Goal: Information Seeking & Learning: Learn about a topic

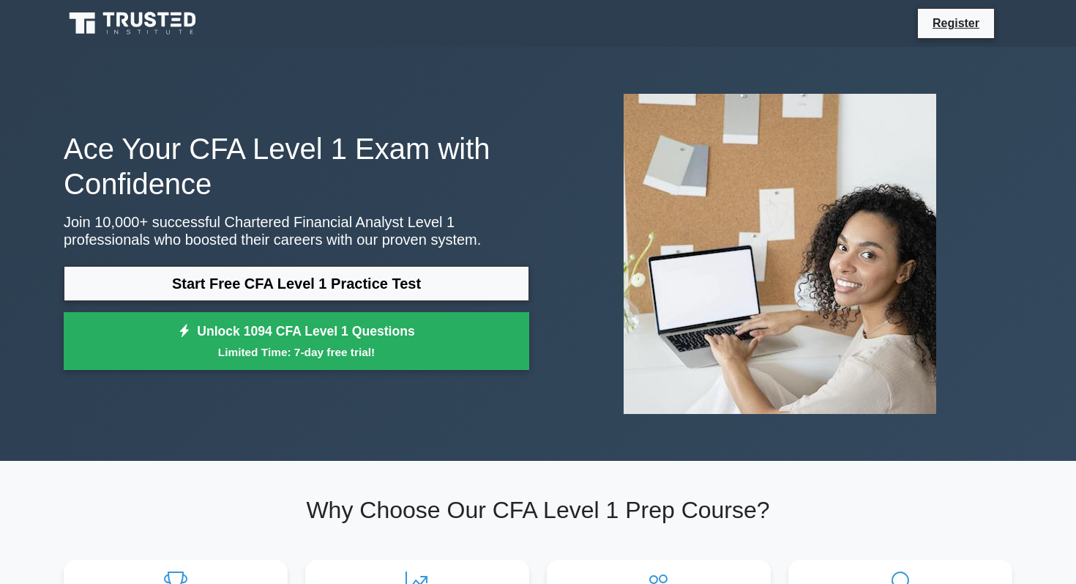
click at [233, 248] on div "Ace Your CFA Level 1 Exam with Confidence Join 10,000+ successful Chartered Fin…" at bounding box center [296, 254] width 483 height 247
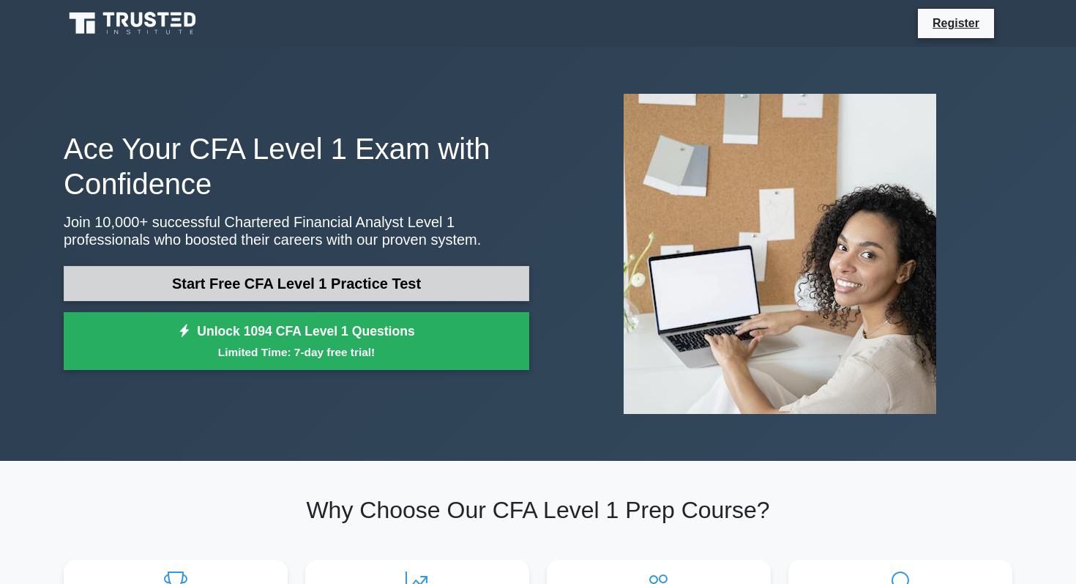
click at [227, 271] on link "Start Free CFA Level 1 Practice Test" at bounding box center [297, 283] width 466 height 35
click at [224, 283] on link "Start Free CFA Level 1 Practice Test" at bounding box center [297, 283] width 466 height 35
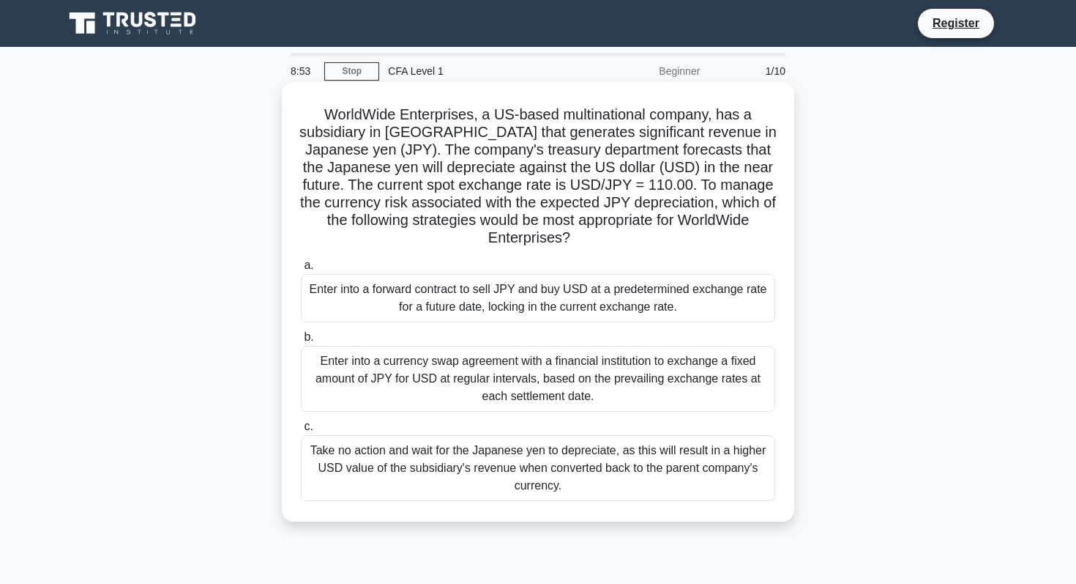
click at [454, 470] on div "Take no action and wait for the Japanese yen to depreciate, as this will result…" at bounding box center [538, 468] width 475 height 66
click at [301, 431] on input "c. Take no action and wait for the Japanese yen to depreciate, as this will res…" at bounding box center [301, 427] width 0 height 10
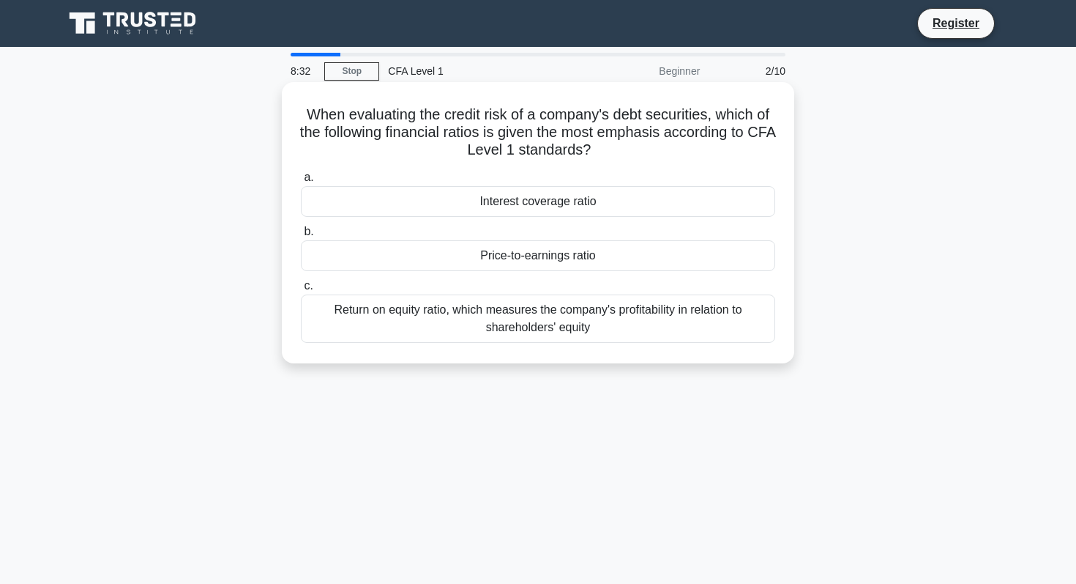
click at [523, 206] on div "Interest coverage ratio" at bounding box center [538, 201] width 475 height 31
click at [301, 182] on input "a. Interest coverage ratio" at bounding box center [301, 178] width 0 height 10
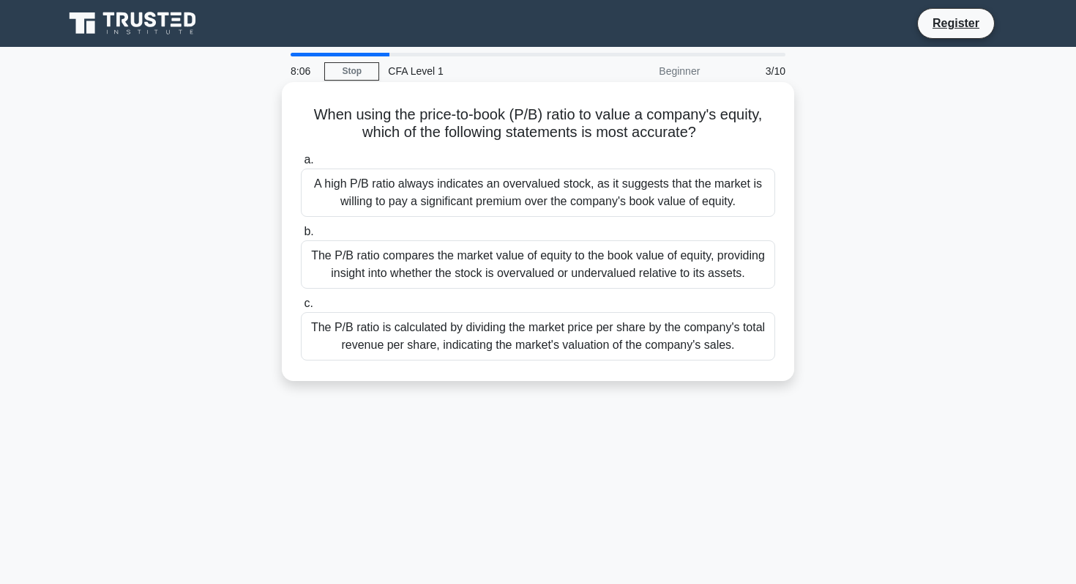
click at [528, 251] on div "The P/B ratio compares the market value of equity to the book value of equity, …" at bounding box center [538, 264] width 475 height 48
click at [301, 237] on input "b. The P/B ratio compares the market value of equity to the book value of equit…" at bounding box center [301, 232] width 0 height 10
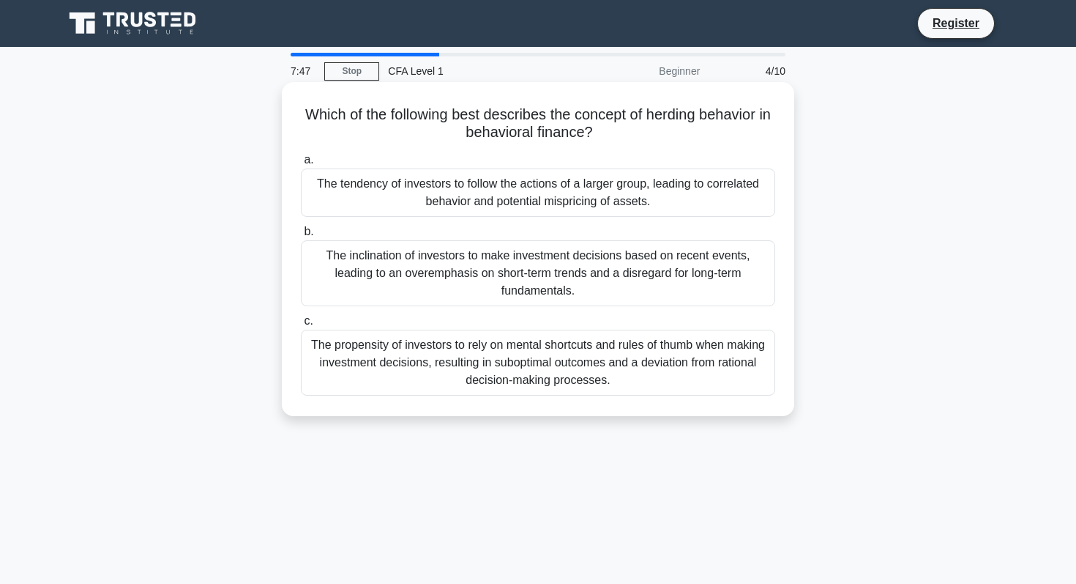
click at [494, 197] on div "The tendency of investors to follow the actions of a larger group, leading to c…" at bounding box center [538, 192] width 475 height 48
click at [301, 165] on input "a. The tendency of investors to follow the actions of a larger group, leading t…" at bounding box center [301, 160] width 0 height 10
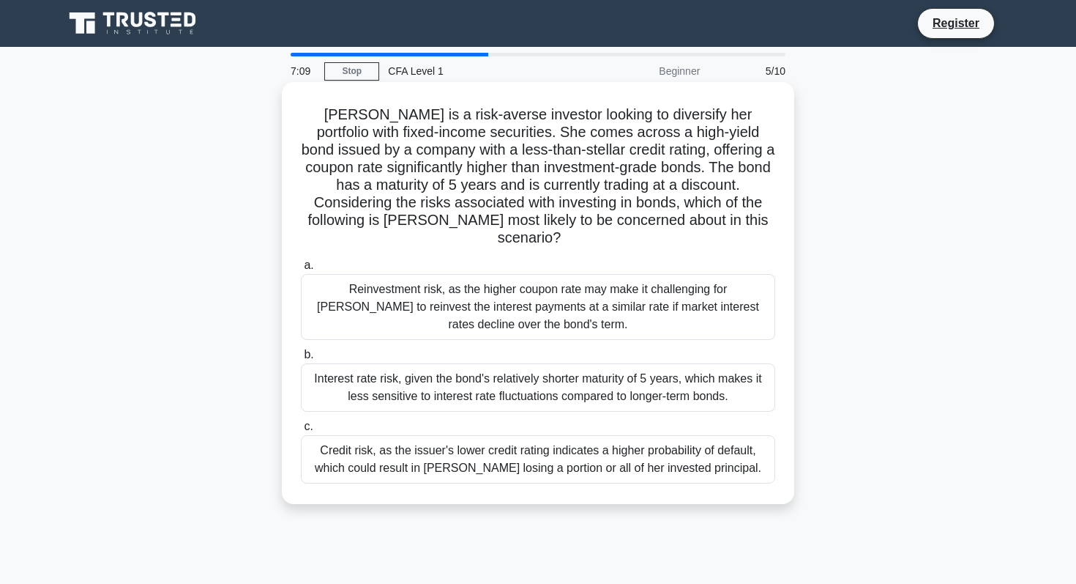
click at [466, 308] on div "Reinvestment risk, as the higher coupon rate may make it challenging for Sarah …" at bounding box center [538, 307] width 475 height 66
click at [301, 270] on input "a. Reinvestment risk, as the higher coupon rate may make it challenging for Sar…" at bounding box center [301, 266] width 0 height 10
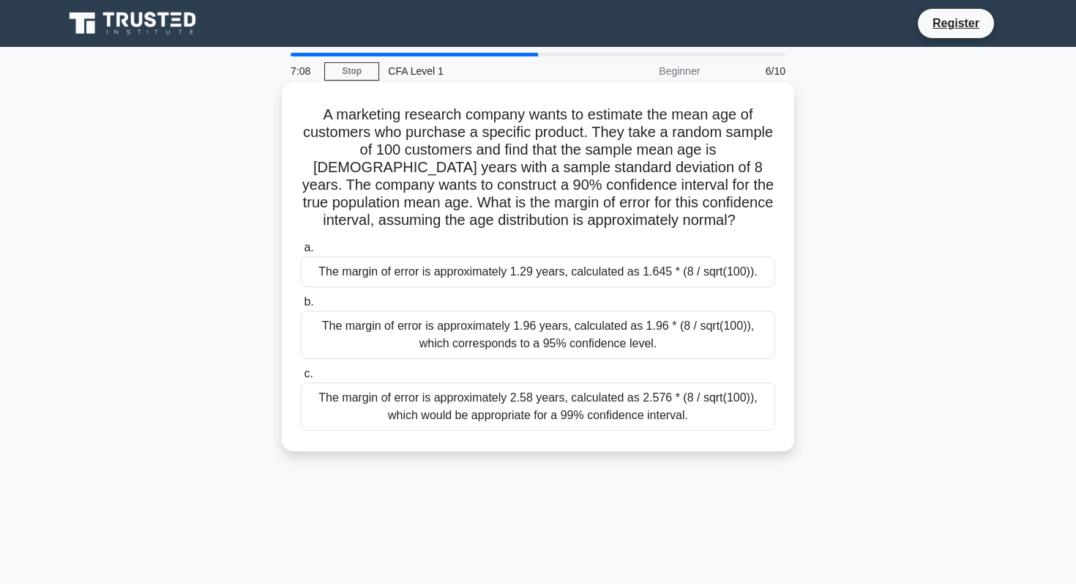
click at [478, 279] on div "The margin of error is approximately 1.29 years, calculated as 1.645 * (8 / sqr…" at bounding box center [538, 271] width 475 height 31
click at [301, 253] on input "a. The margin of error is approximately 1.29 years, calculated as 1.645 * (8 / …" at bounding box center [301, 248] width 0 height 10
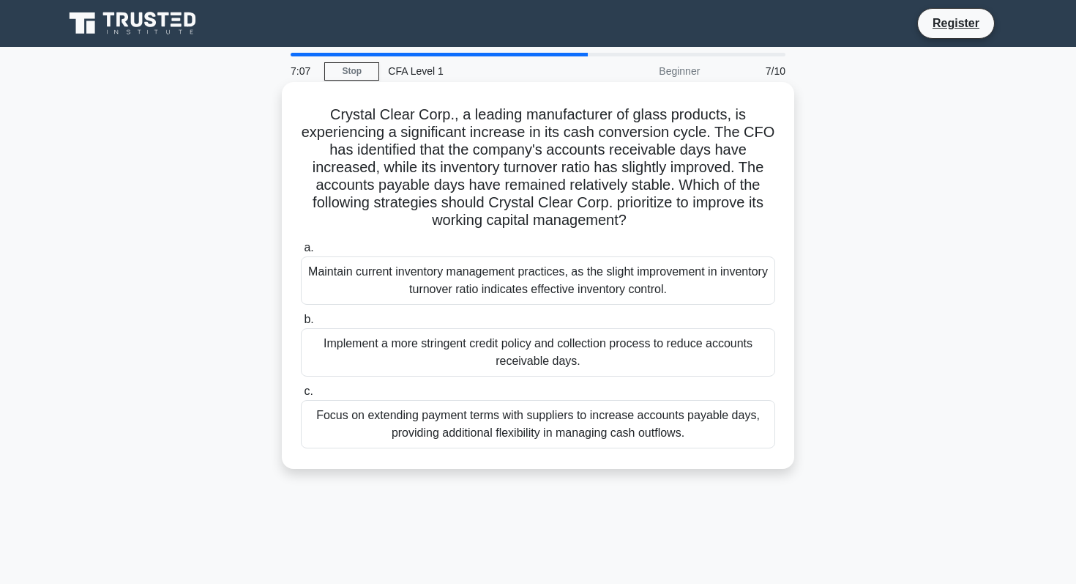
click at [466, 349] on div "Implement a more stringent credit policy and collection process to reduce accou…" at bounding box center [538, 352] width 475 height 48
click at [301, 324] on input "b. Implement a more stringent credit policy and collection process to reduce ac…" at bounding box center [301, 320] width 0 height 10
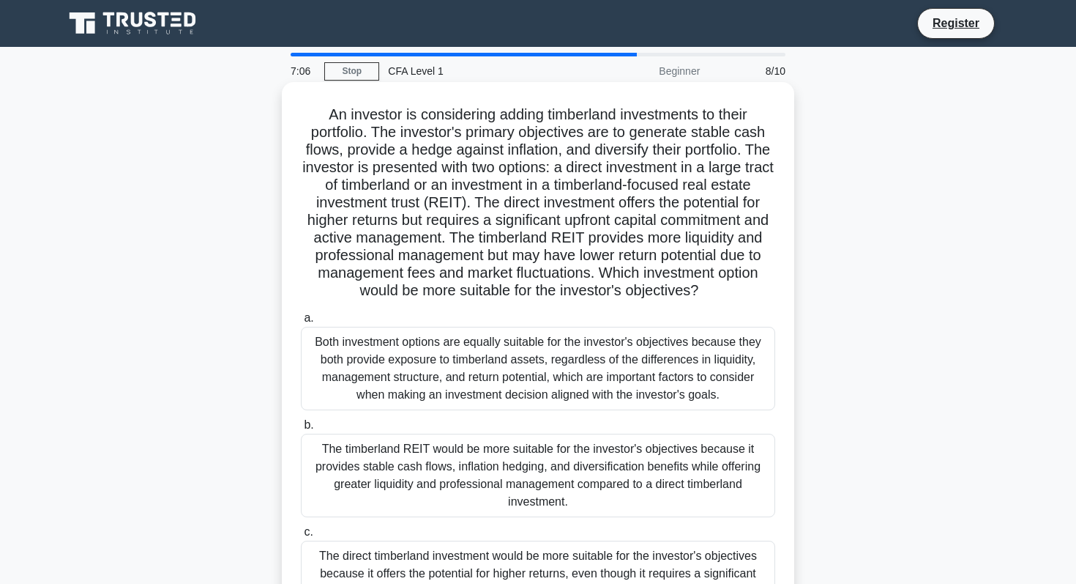
click at [456, 431] on label "b. The timberland REIT would be more suitable for the investor's objectives bec…" at bounding box center [538, 466] width 475 height 101
click at [301, 430] on input "b. The timberland REIT would be more suitable for the investor's objectives bec…" at bounding box center [301, 425] width 0 height 10
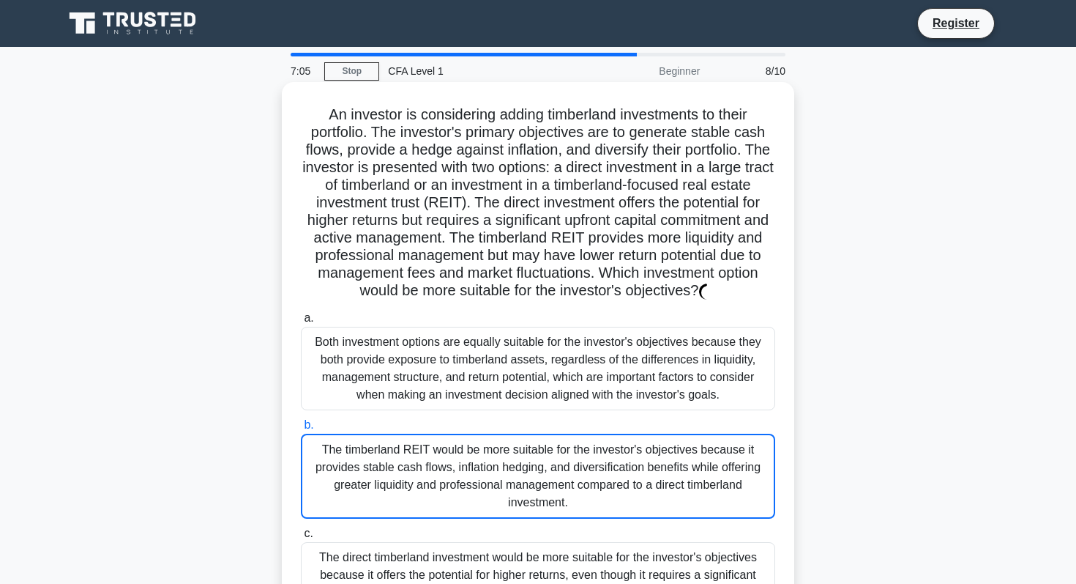
click at [453, 455] on div "The timberland REIT would be more suitable for the investor's objectives becaus…" at bounding box center [538, 476] width 475 height 85
click at [301, 430] on input "b. The timberland REIT would be more suitable for the investor's objectives bec…" at bounding box center [301, 425] width 0 height 10
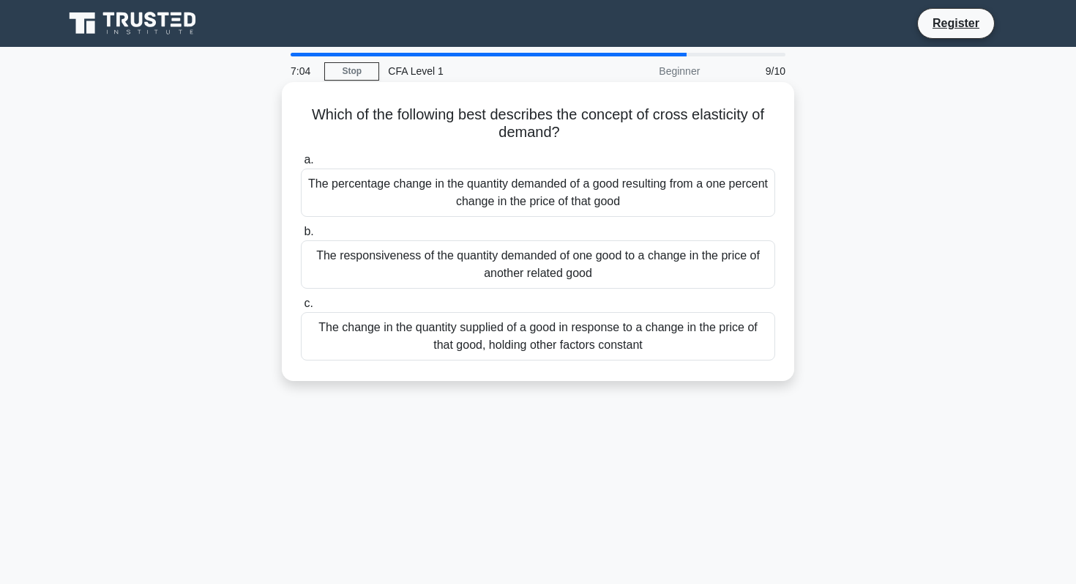
click at [496, 333] on div "The change in the quantity supplied of a good in response to a change in the pr…" at bounding box center [538, 336] width 475 height 48
click at [301, 308] on input "c. The change in the quantity supplied of a good in response to a change in the…" at bounding box center [301, 304] width 0 height 10
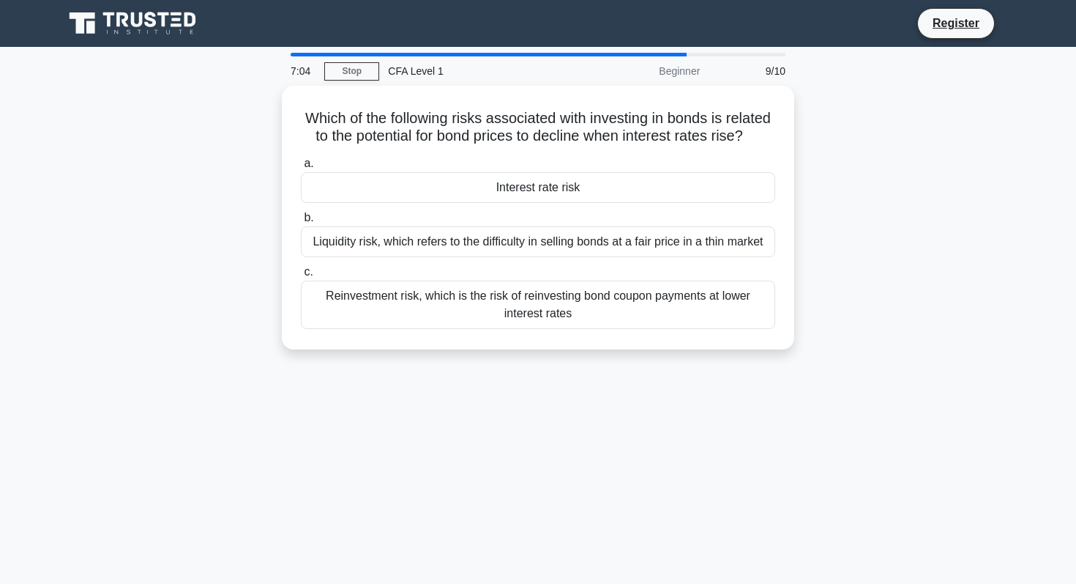
click at [496, 333] on div "Which of the following risks associated with investing in bonds is related to t…" at bounding box center [538, 218] width 501 height 252
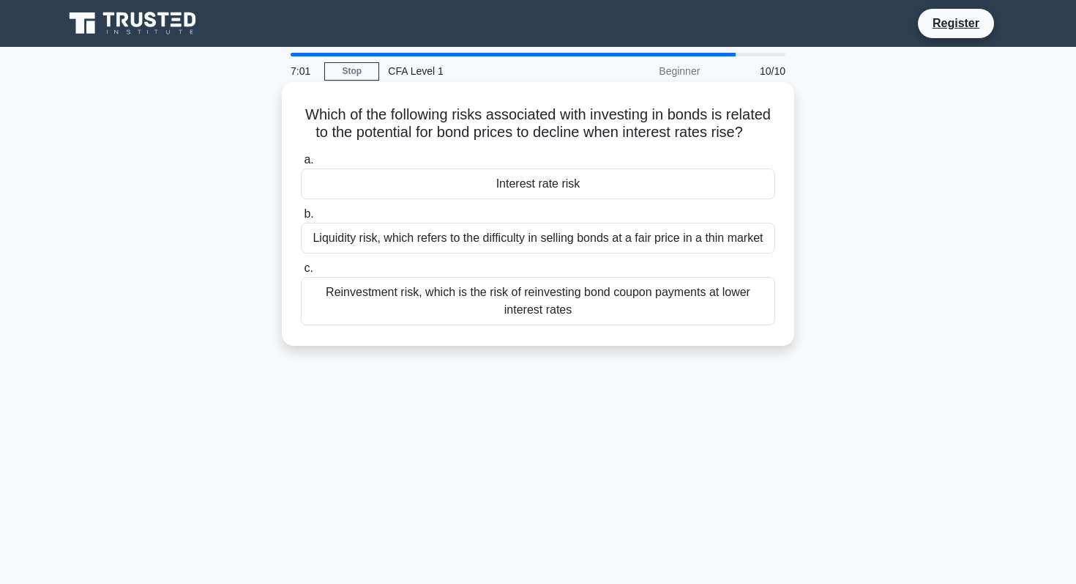
click at [606, 181] on div "Interest rate risk" at bounding box center [538, 183] width 475 height 31
click at [301, 165] on input "a. Interest rate risk" at bounding box center [301, 160] width 0 height 10
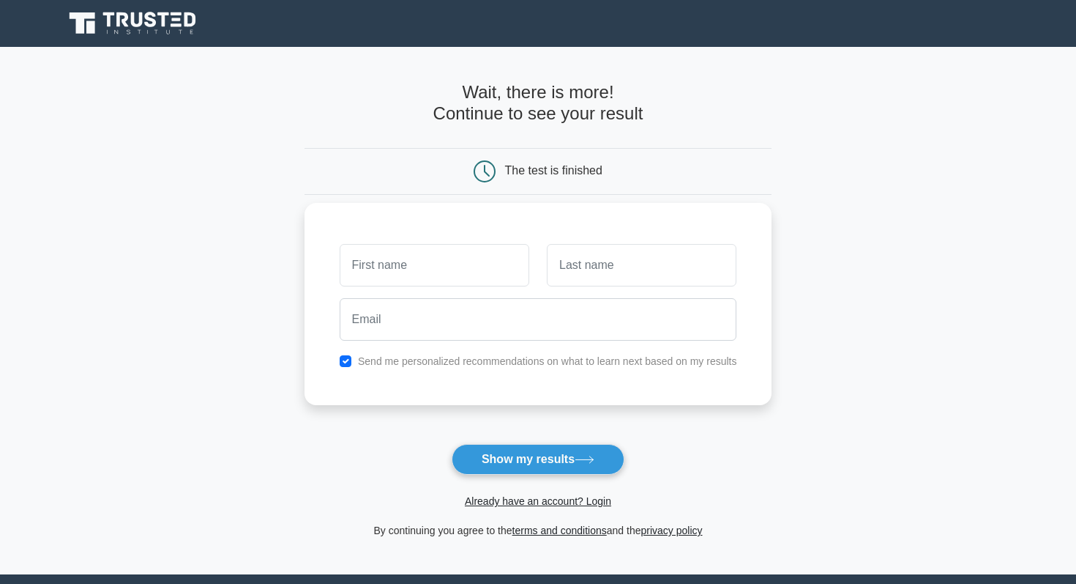
click at [499, 280] on input "text" at bounding box center [435, 265] width 190 height 42
click at [600, 272] on input "text" at bounding box center [642, 265] width 190 height 42
click at [489, 277] on input "text" at bounding box center [435, 265] width 190 height 42
type input "ภูรี"
click at [579, 280] on input "text" at bounding box center [642, 265] width 190 height 42
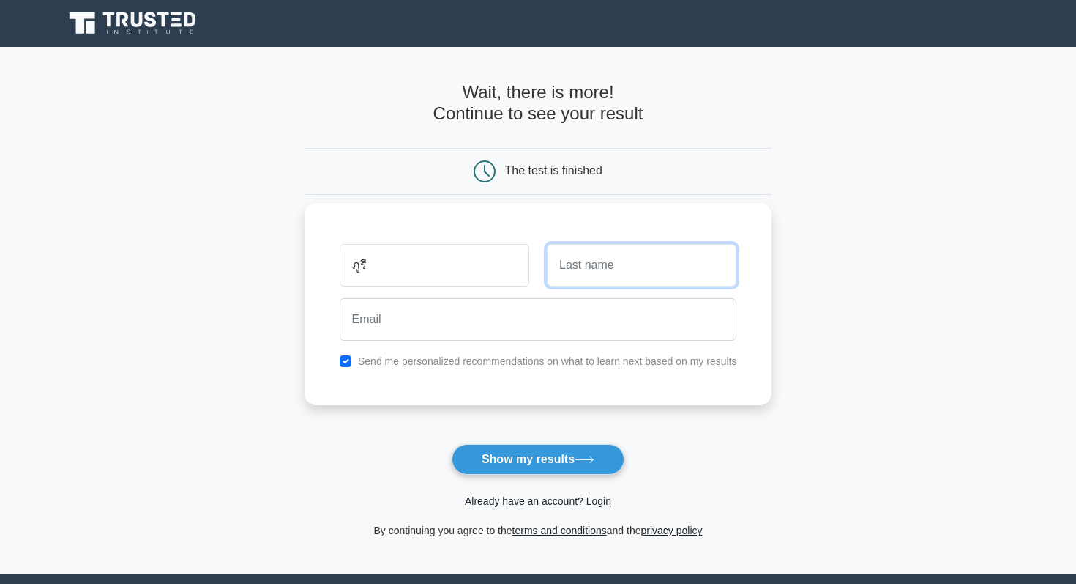
type input "ทองไพฑูรย์"
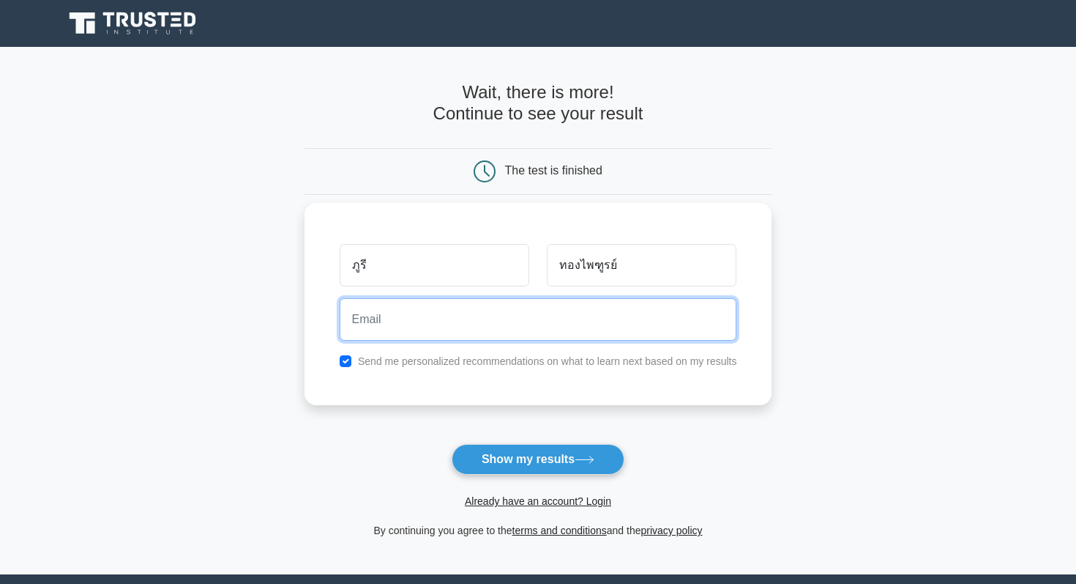
click at [583, 327] on input "email" at bounding box center [539, 319] width 398 height 42
type input "tphuree@gmail.com"
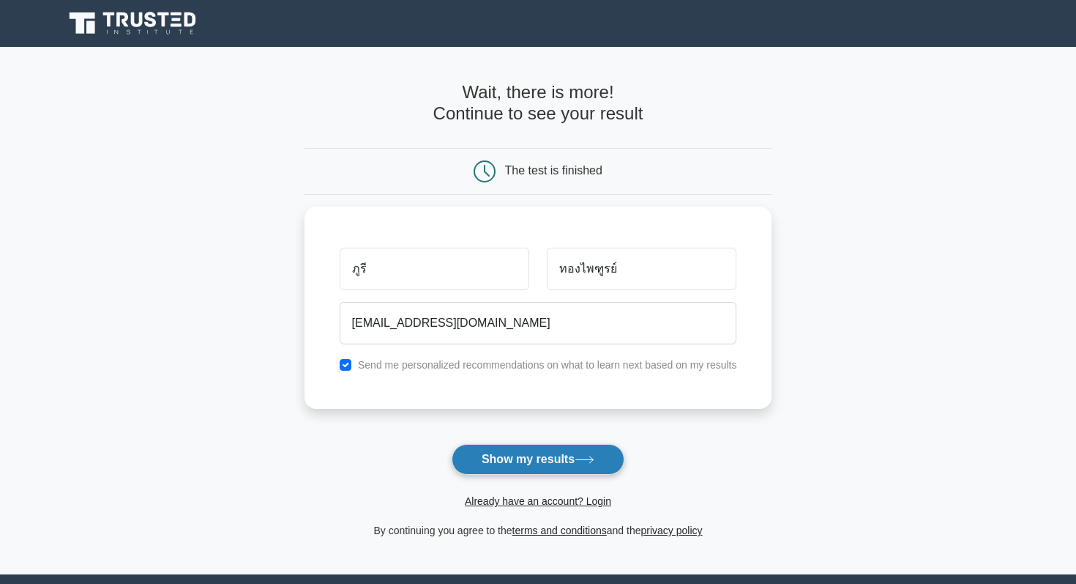
click at [495, 447] on button "Show my results" at bounding box center [538, 459] width 173 height 31
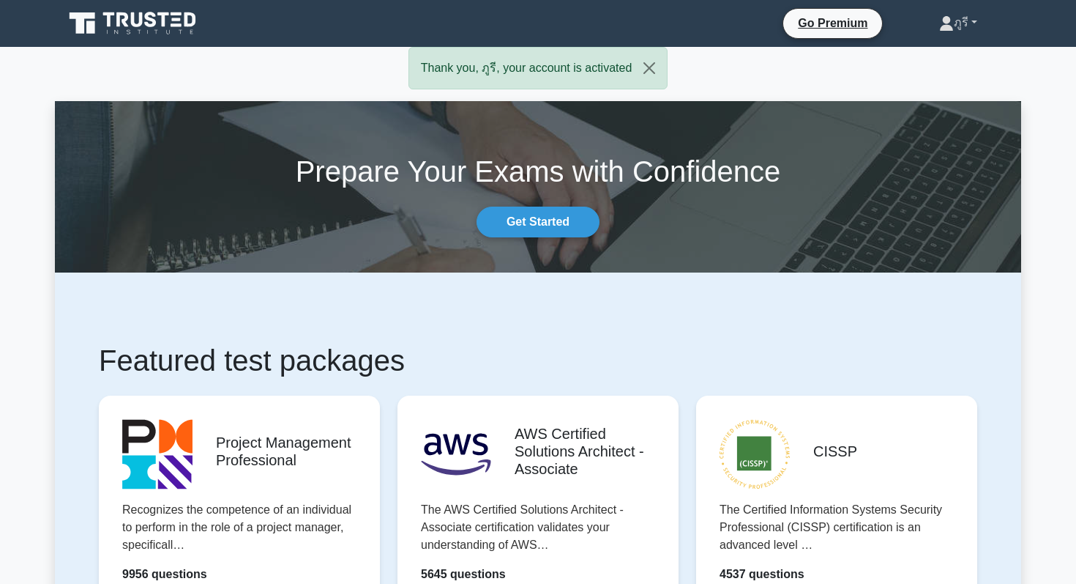
click at [955, 32] on link "ภูรี" at bounding box center [958, 22] width 108 height 29
click at [931, 53] on link "Profile" at bounding box center [963, 56] width 116 height 23
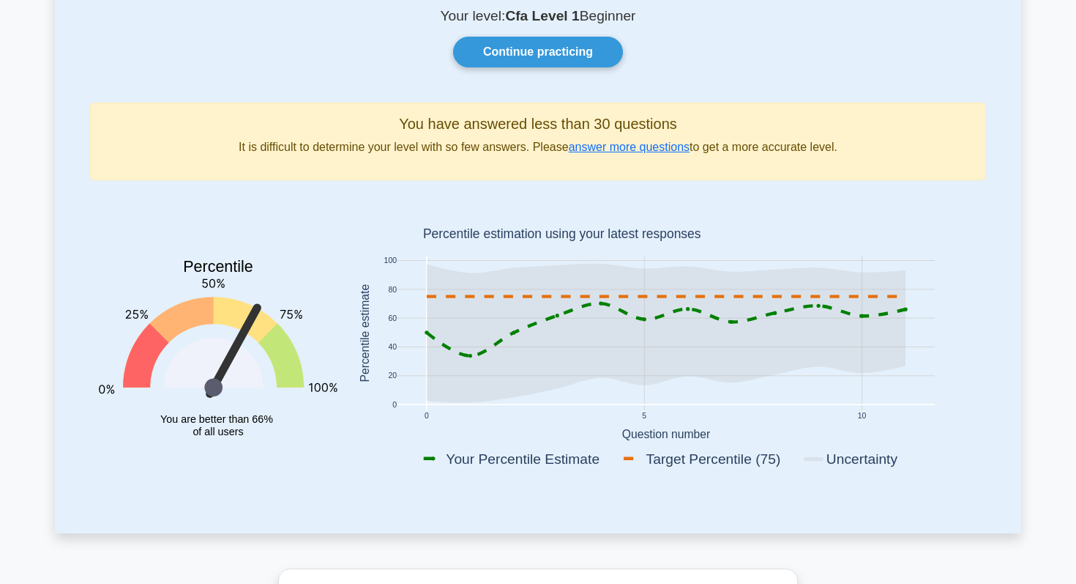
scroll to position [94, 0]
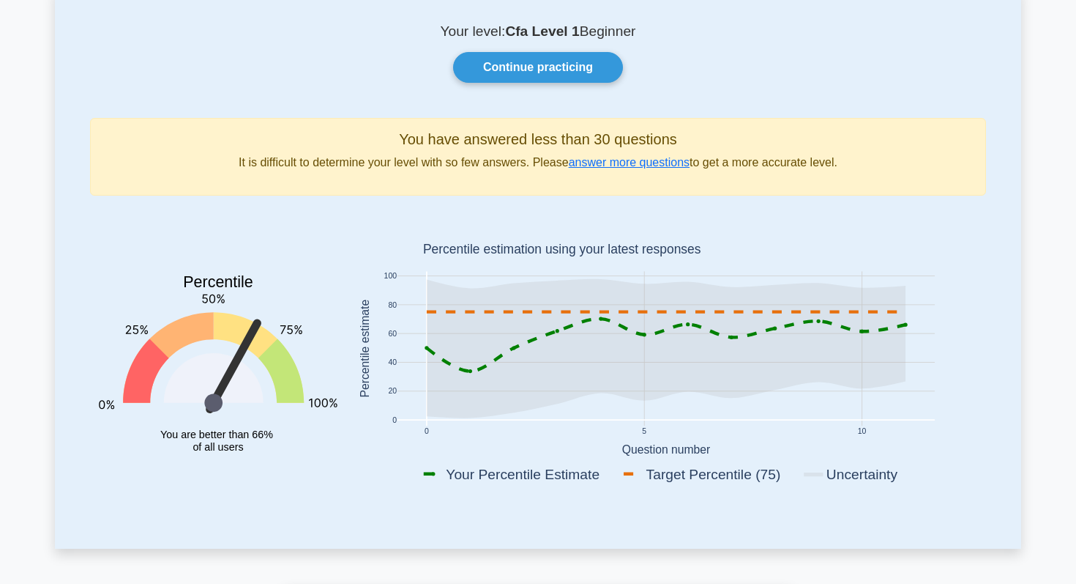
drag, startPoint x: 538, startPoint y: 472, endPoint x: 663, endPoint y: 472, distance: 124.5
click at [663, 472] on g "Your Percentile Estimate Target Percentile (75) Uncertainty" at bounding box center [665, 474] width 490 height 21
click at [680, 358] on icon at bounding box center [666, 348] width 479 height 139
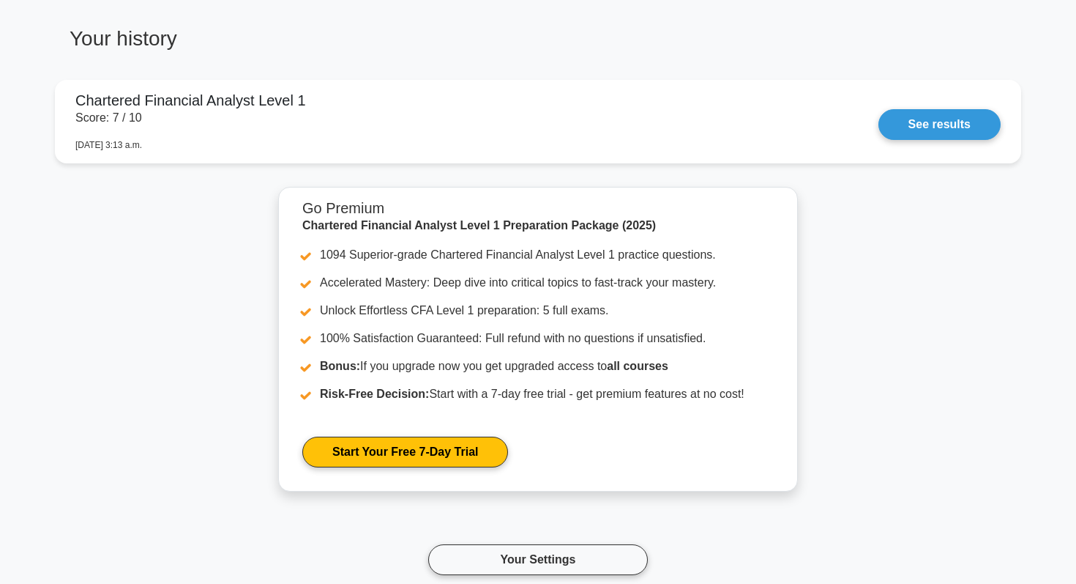
scroll to position [1468, 0]
